Goal: Information Seeking & Learning: Learn about a topic

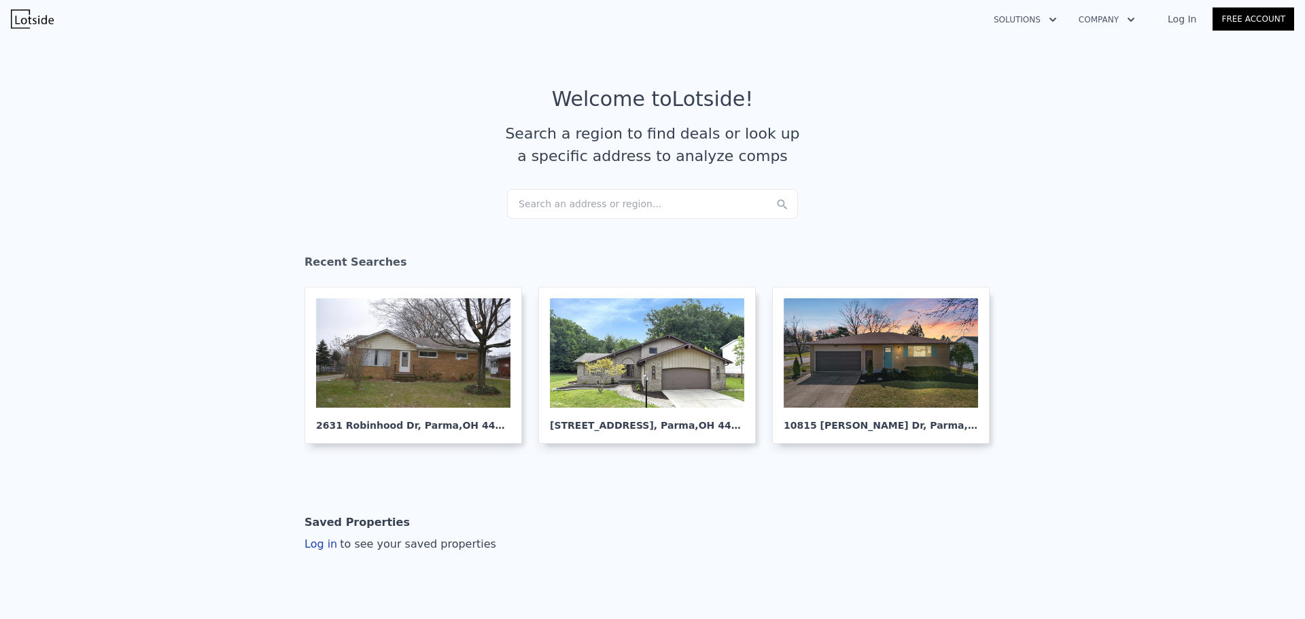
click at [658, 200] on div "Search an address or region..." at bounding box center [652, 204] width 291 height 30
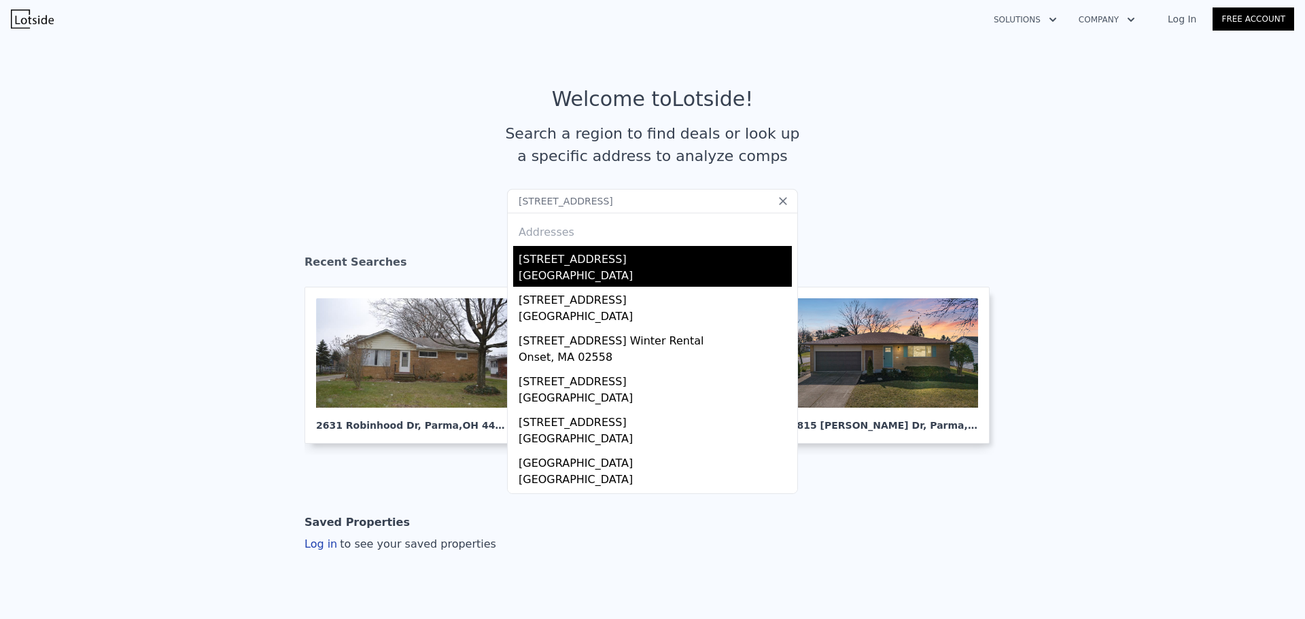
type input "[STREET_ADDRESS]"
click at [612, 261] on div "[STREET_ADDRESS]" at bounding box center [654, 257] width 273 height 22
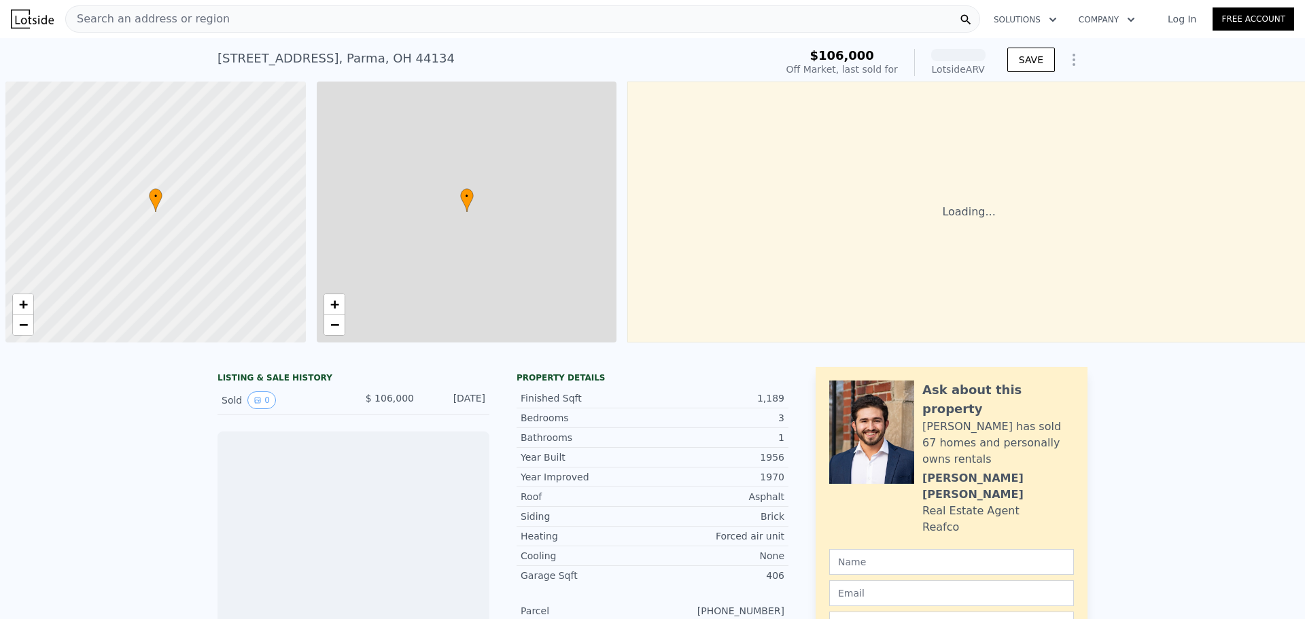
scroll to position [0, 5]
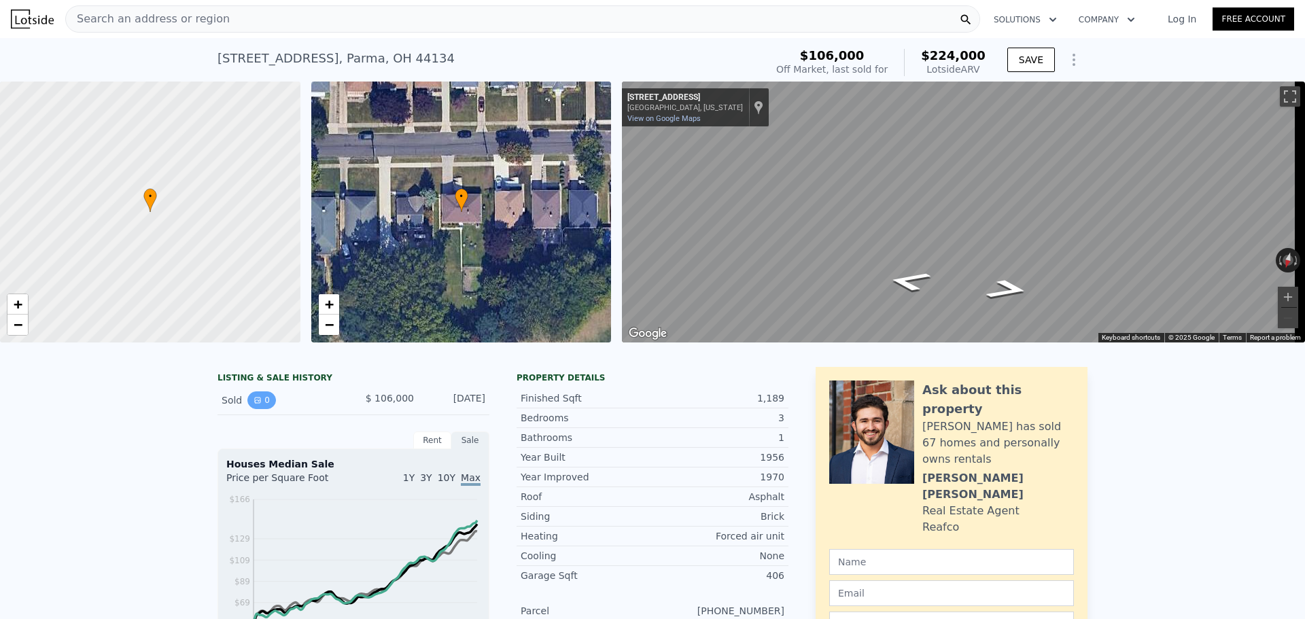
click at [255, 403] on icon "View historical data" at bounding box center [257, 400] width 5 height 5
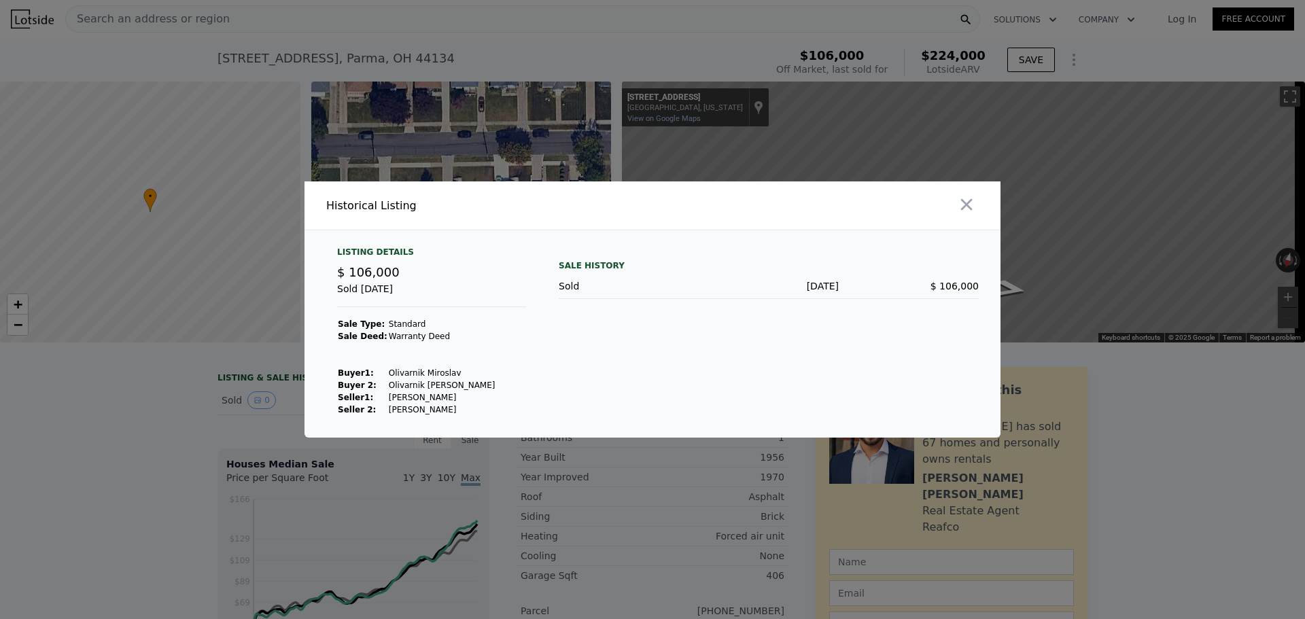
click at [201, 421] on div at bounding box center [652, 309] width 1305 height 619
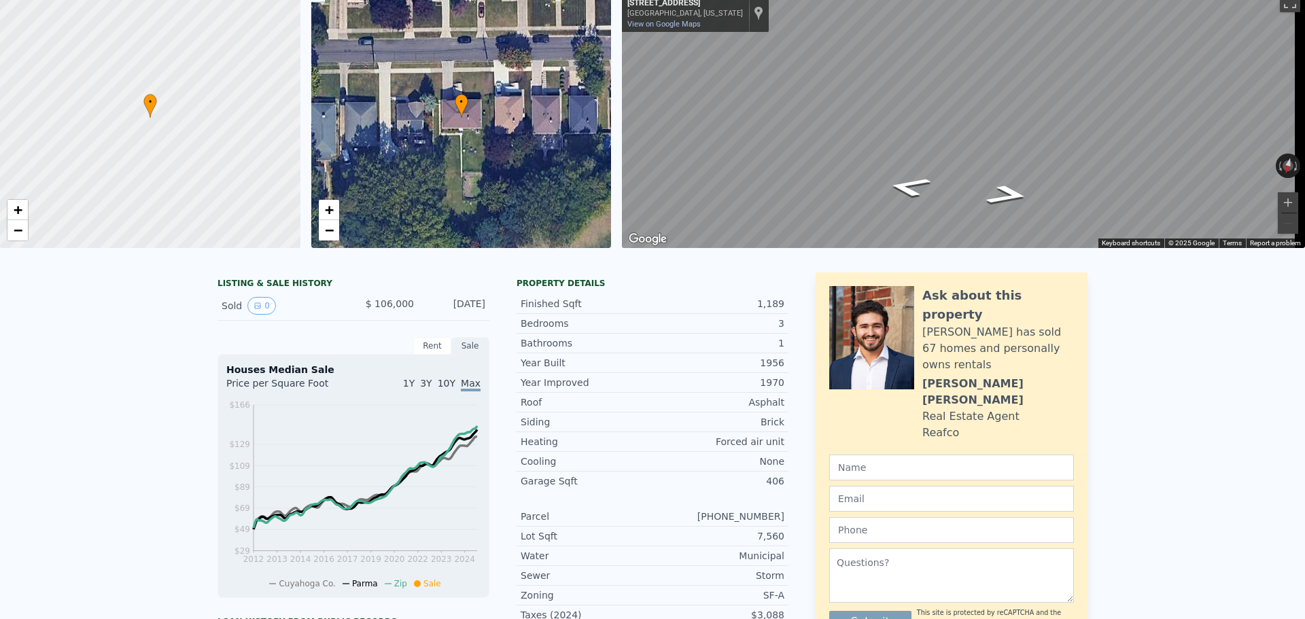
scroll to position [0, 0]
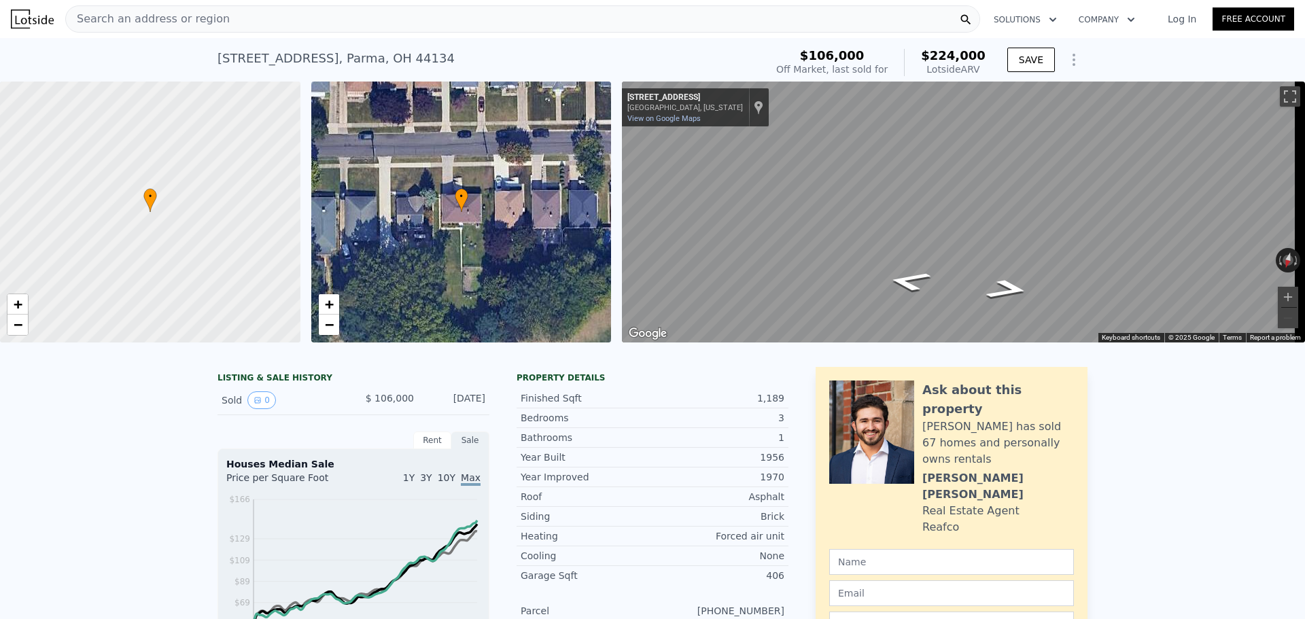
click at [444, 270] on div "• + −" at bounding box center [461, 212] width 300 height 261
click at [518, 178] on div "• + − • + − ← Move left → Move right ↑ Move up ↓ Move down + Zoom in - Zoom out…" at bounding box center [652, 212] width 1305 height 261
click at [558, 161] on div "• + − • + − ← Move left → Move right ↑ Move up ↓ Move down + Zoom in - Zoom out…" at bounding box center [652, 212] width 1305 height 261
click at [552, 234] on div "• + − • + − ← Move left → Move right ↑ Move up ↓ Move down + Zoom in - Zoom out…" at bounding box center [652, 212] width 1305 height 261
click at [499, 118] on div "• + − • + − ← Move left → Move right ↑ Move up ↓ Move down + Zoom in - Zoom out…" at bounding box center [652, 212] width 1305 height 261
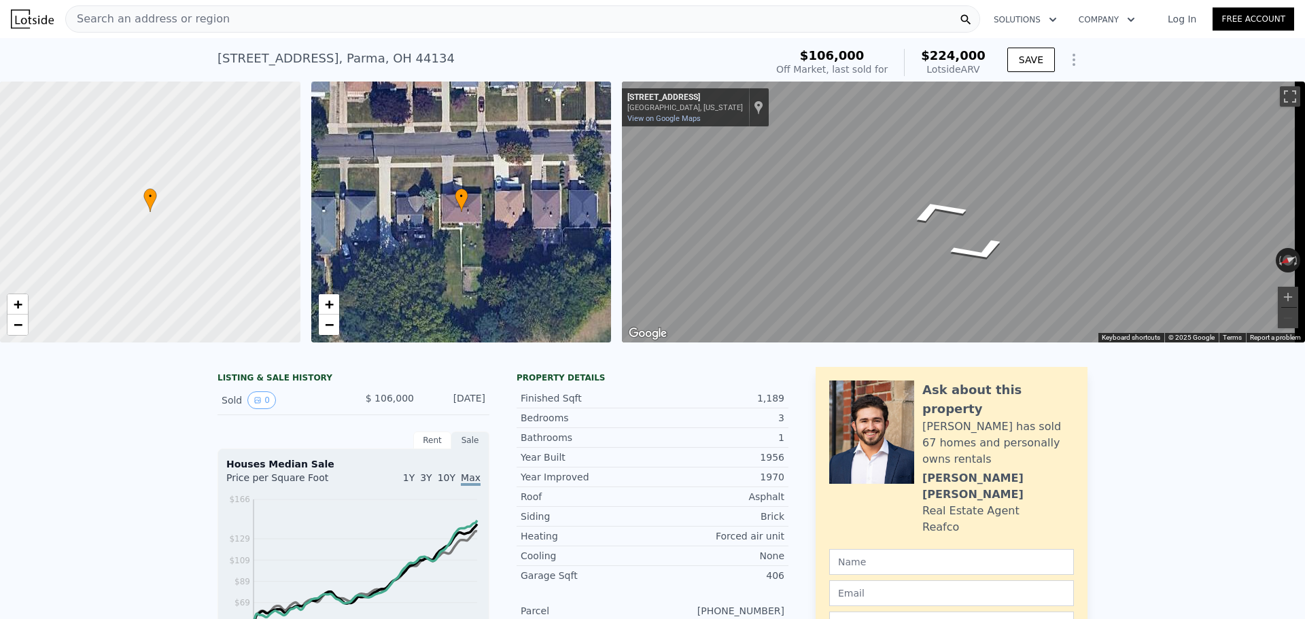
click at [923, 242] on div "Map" at bounding box center [963, 212] width 683 height 261
click at [933, 253] on div "Map" at bounding box center [963, 212] width 683 height 261
click at [673, 116] on link "View on Google Maps" at bounding box center [663, 118] width 73 height 9
